Goal: Task Accomplishment & Management: Manage account settings

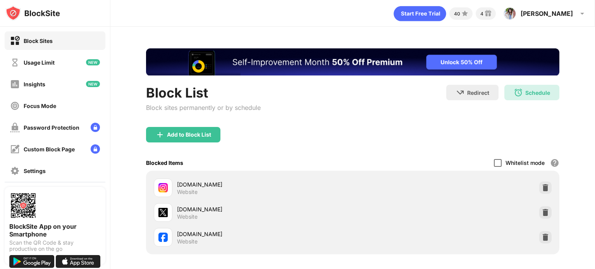
click at [495, 162] on div at bounding box center [498, 163] width 8 height 8
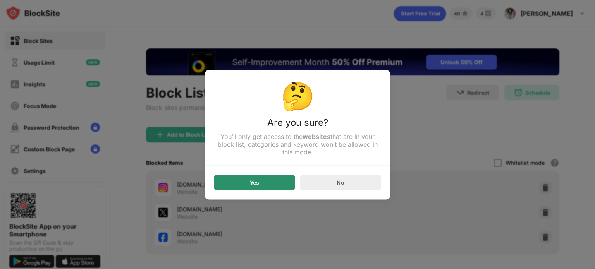
click at [260, 181] on div "Yes" at bounding box center [254, 183] width 81 height 16
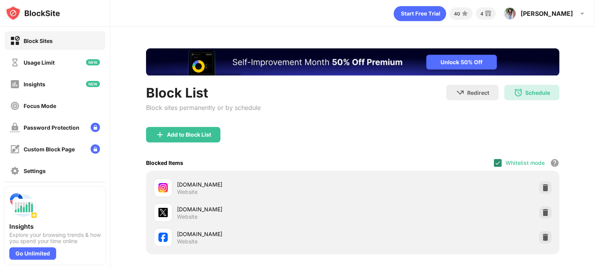
click at [495, 164] on img at bounding box center [498, 163] width 6 height 6
